Goal: Transaction & Acquisition: Download file/media

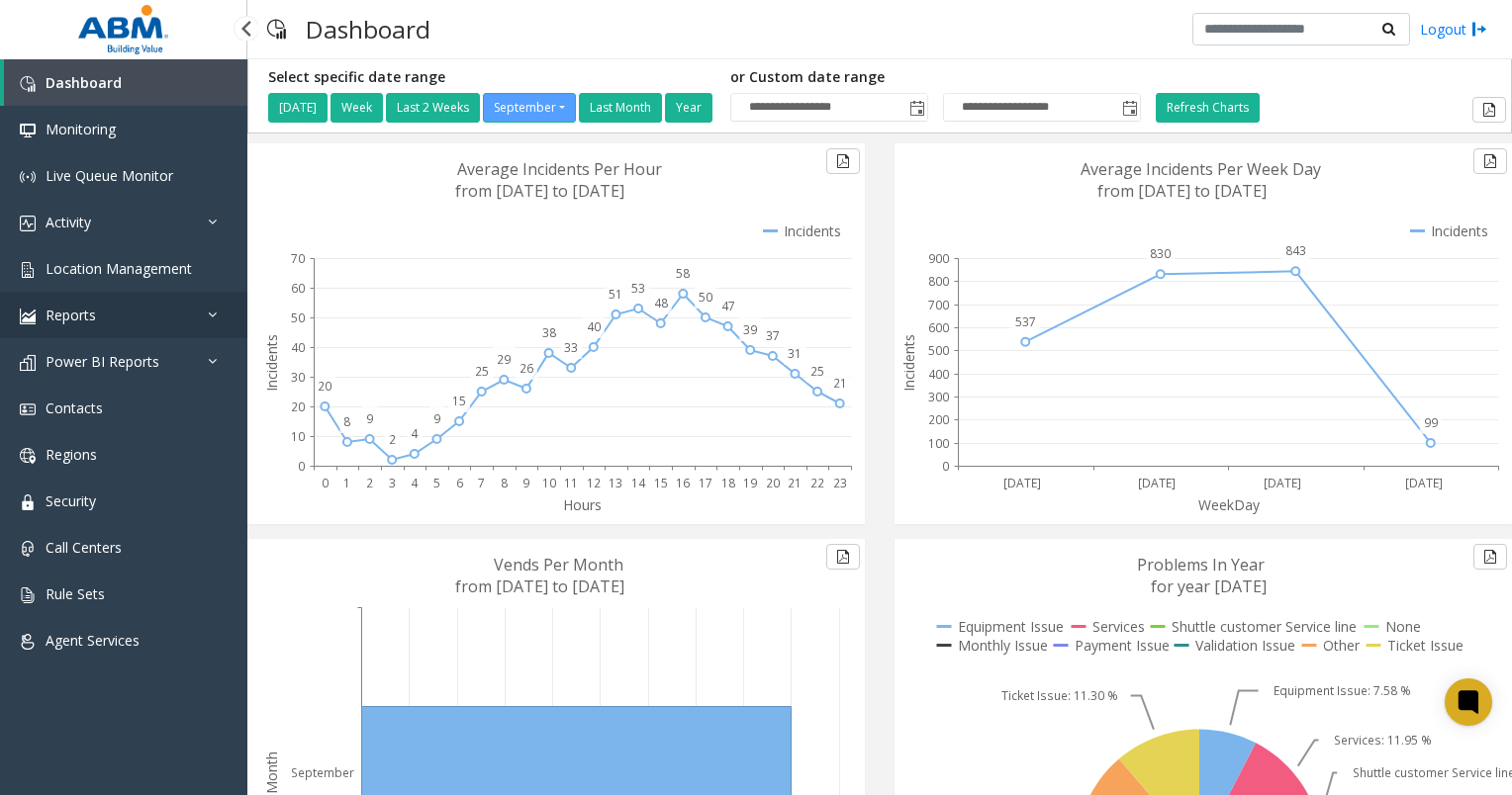
click at [218, 312] on icon at bounding box center [218, 314] width 20 height 14
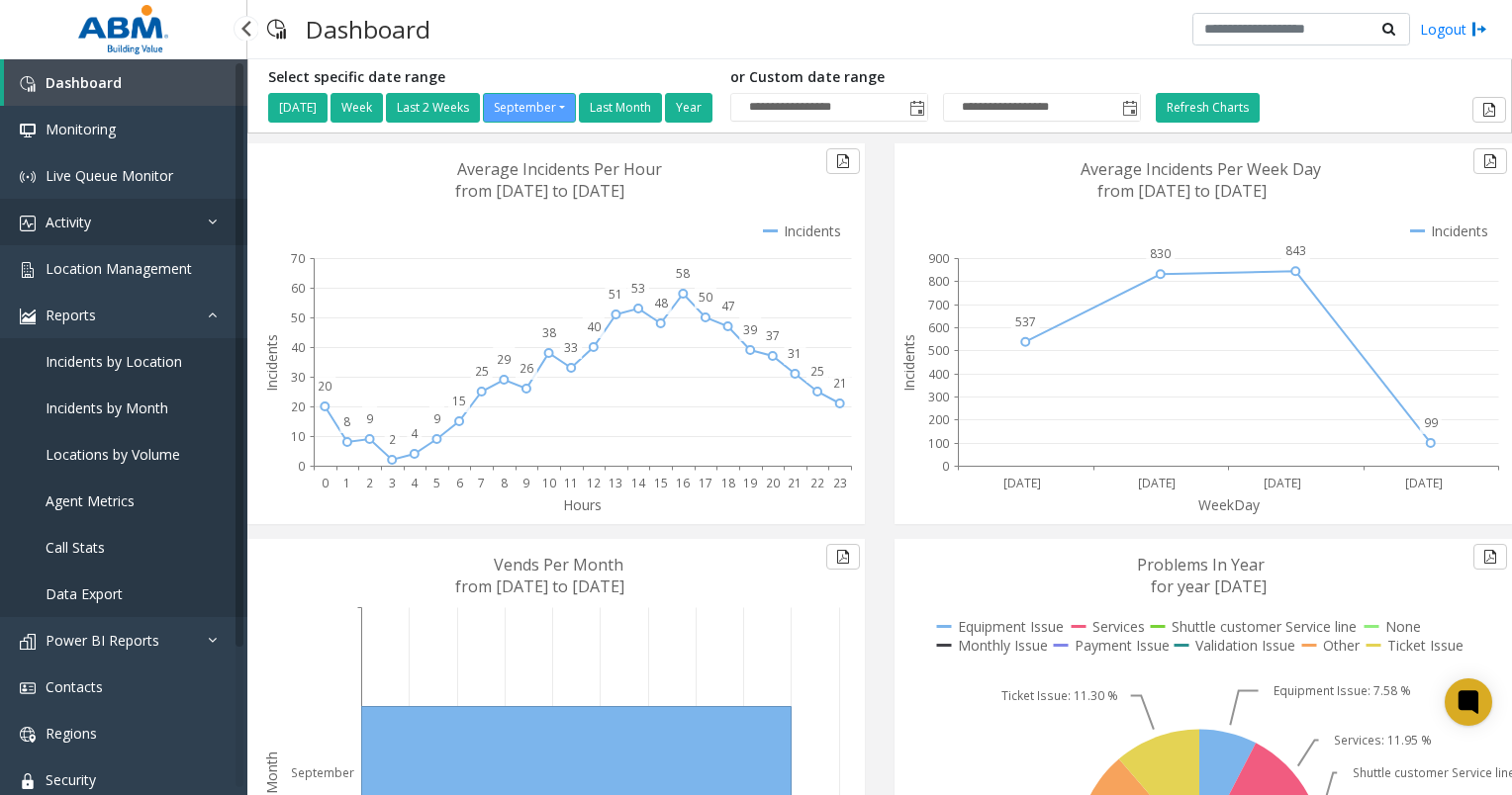
click at [194, 219] on link "Activity" at bounding box center [123, 222] width 247 height 47
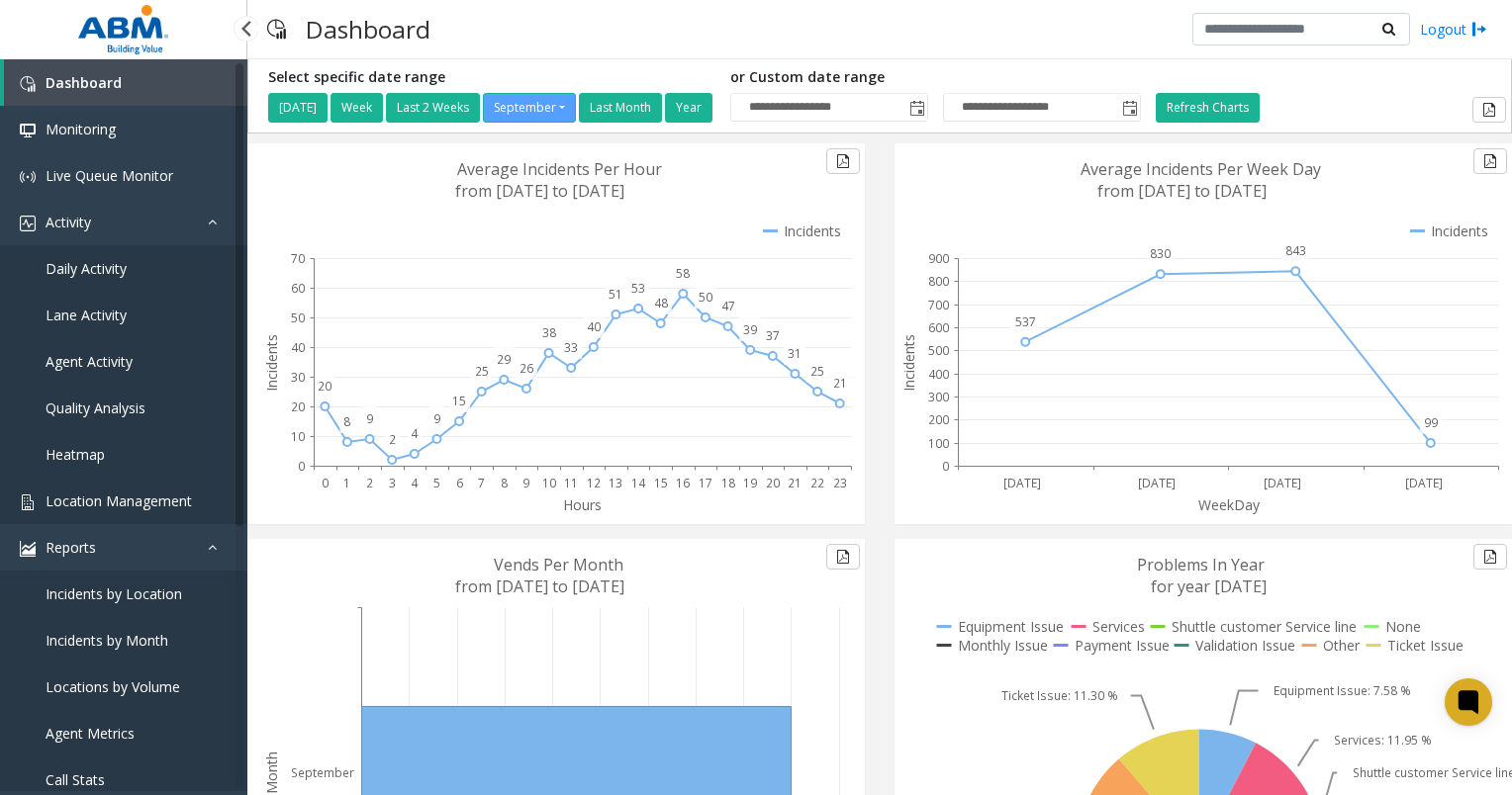
click at [179, 491] on link "Location Management" at bounding box center [123, 501] width 247 height 47
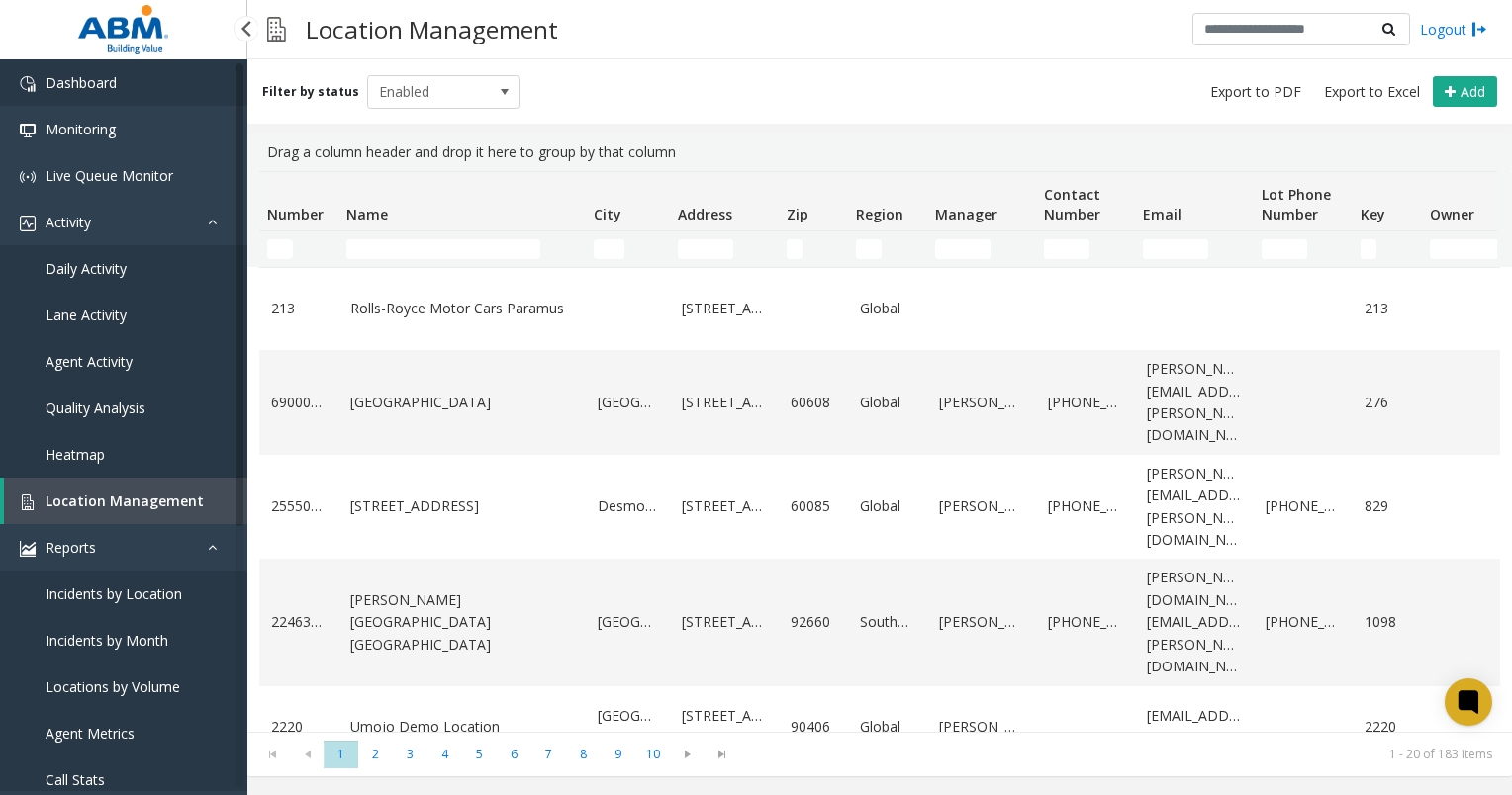
click at [65, 70] on link "Dashboard" at bounding box center [123, 82] width 247 height 47
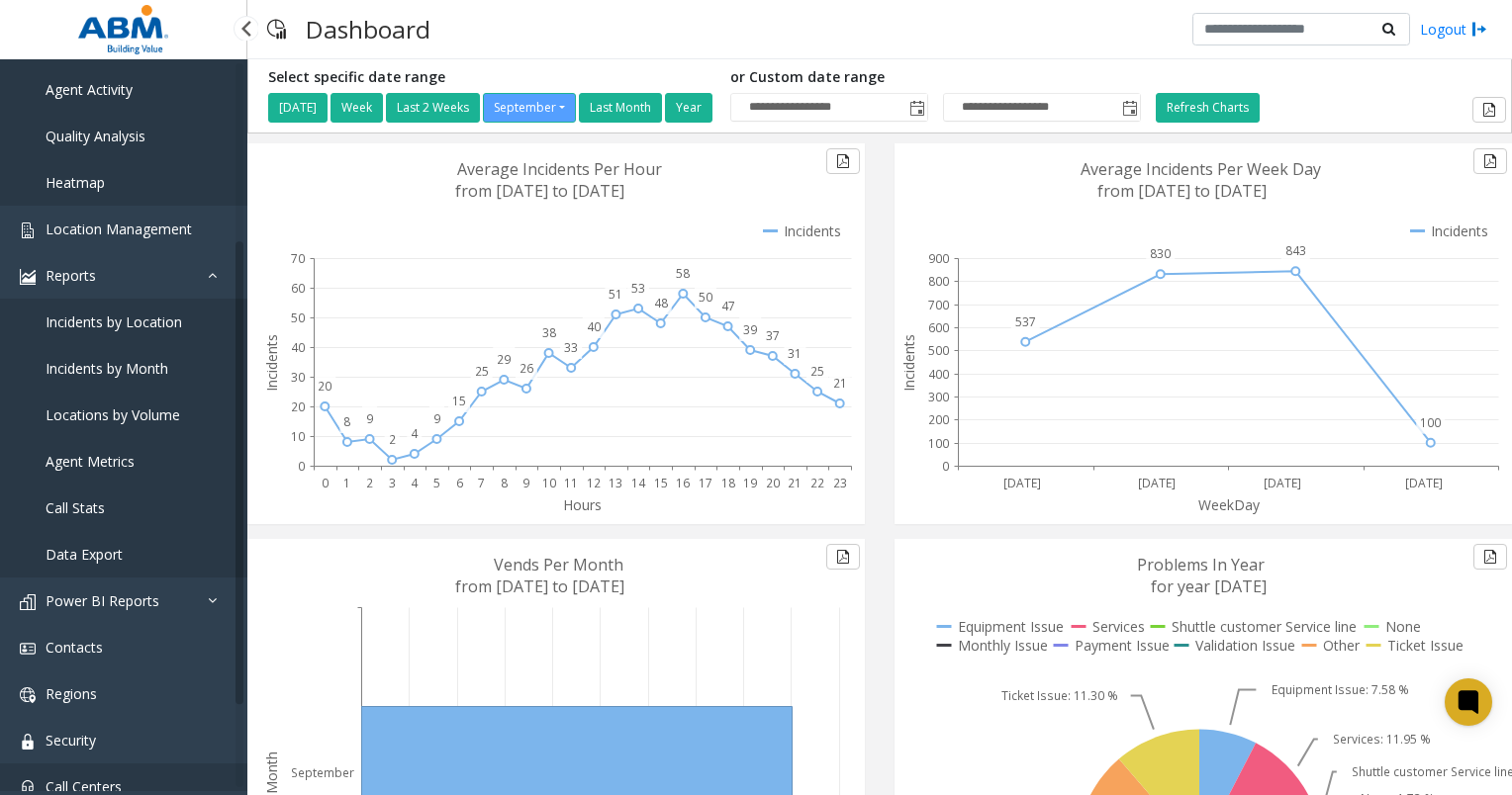
scroll to position [398, 0]
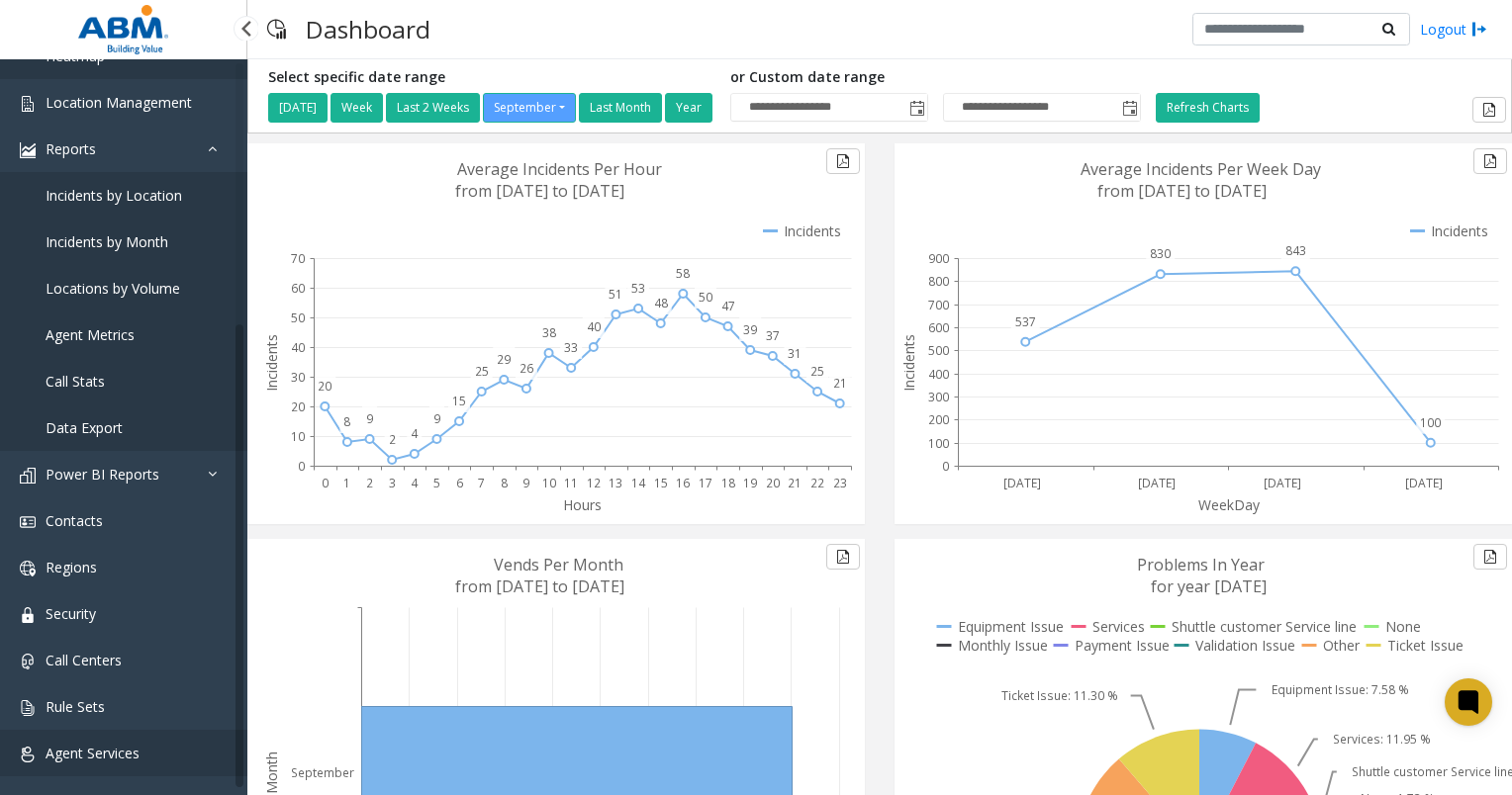
click at [143, 747] on link "Agent Services" at bounding box center [123, 752] width 247 height 47
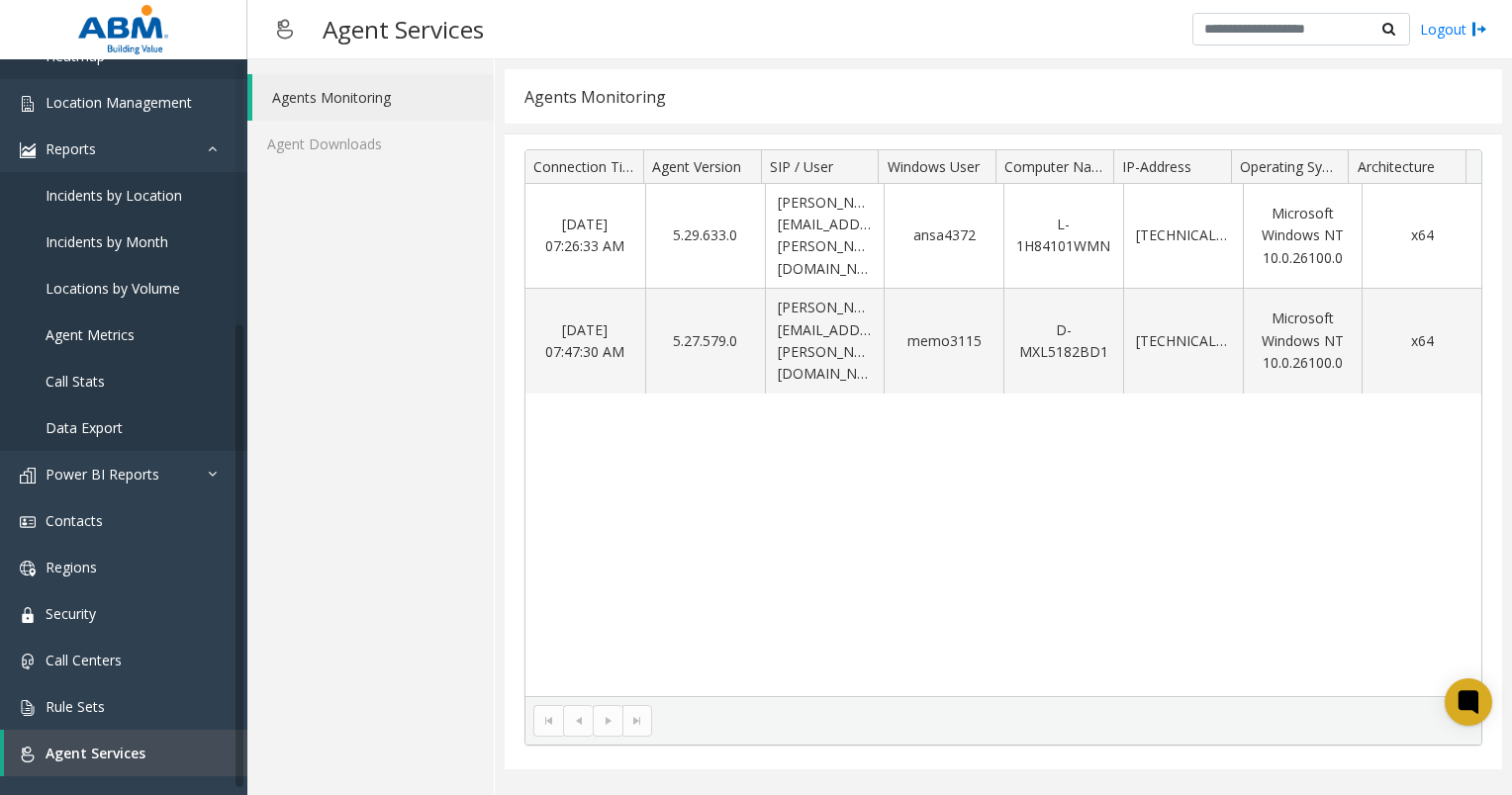
click at [267, 206] on div "Agents Monitoring Agent Downloads" at bounding box center [370, 427] width 247 height 736
click at [384, 146] on link "Agent Downloads" at bounding box center [370, 144] width 246 height 47
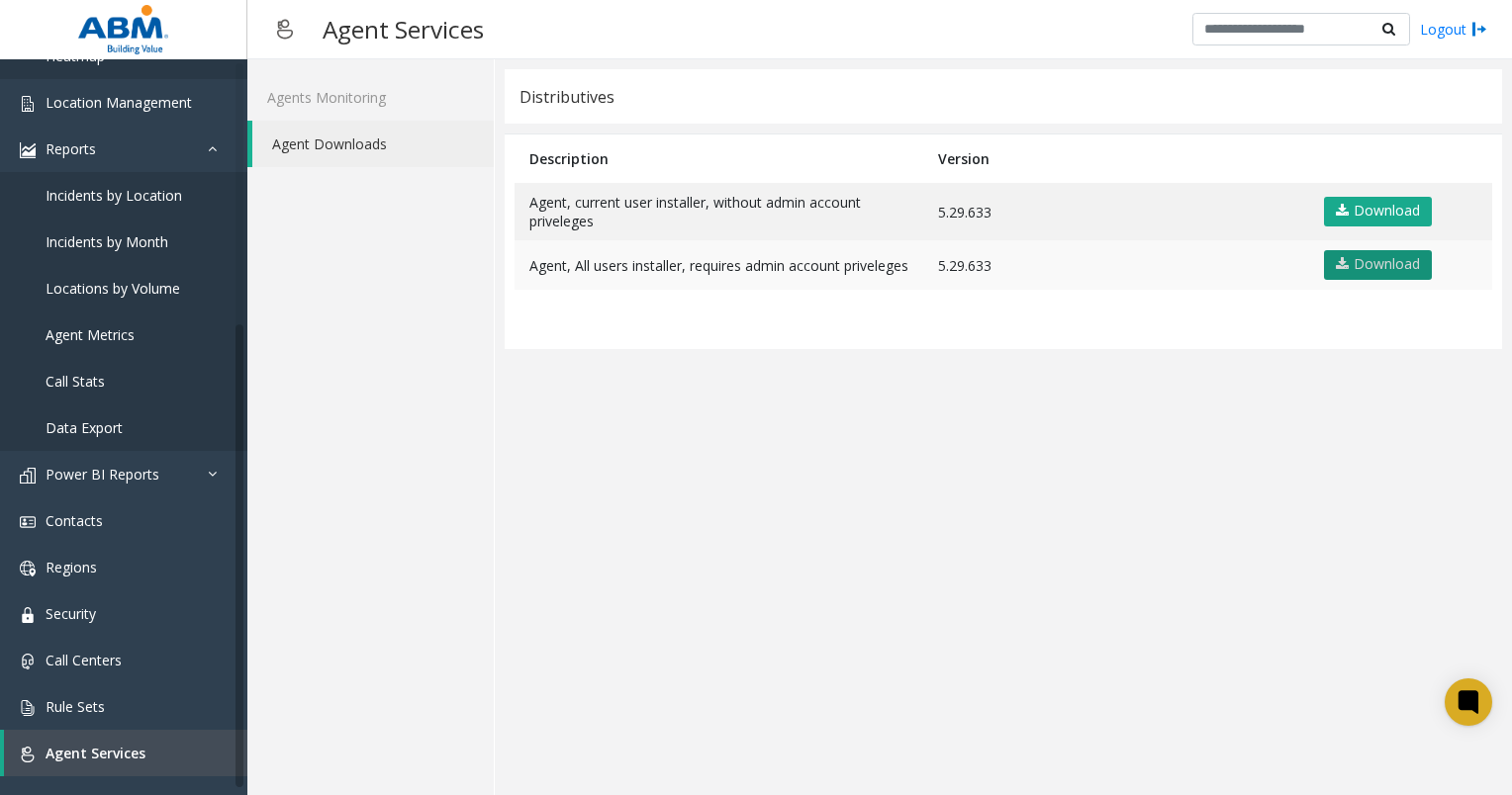
click at [1361, 264] on link "Download" at bounding box center [1377, 265] width 108 height 30
